Goal: Information Seeking & Learning: Learn about a topic

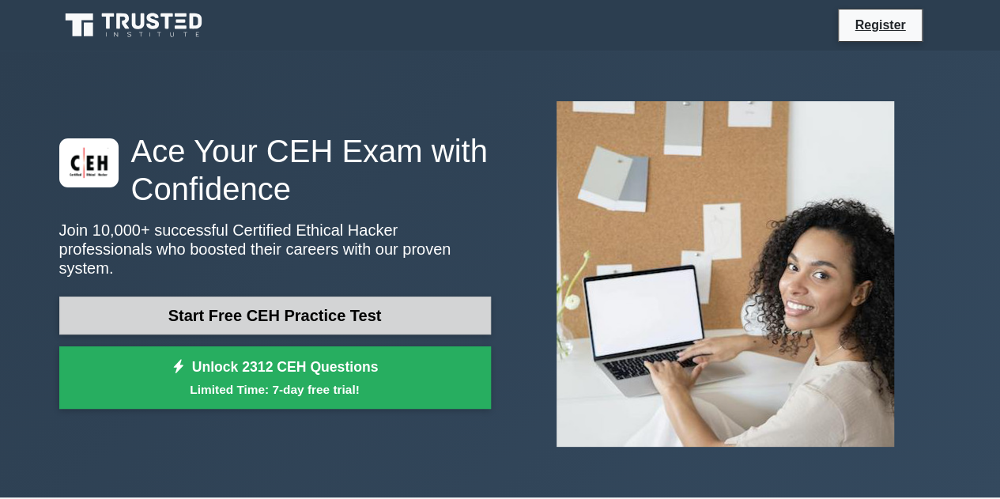
click at [331, 300] on link "Start Free CEH Practice Test" at bounding box center [275, 316] width 432 height 38
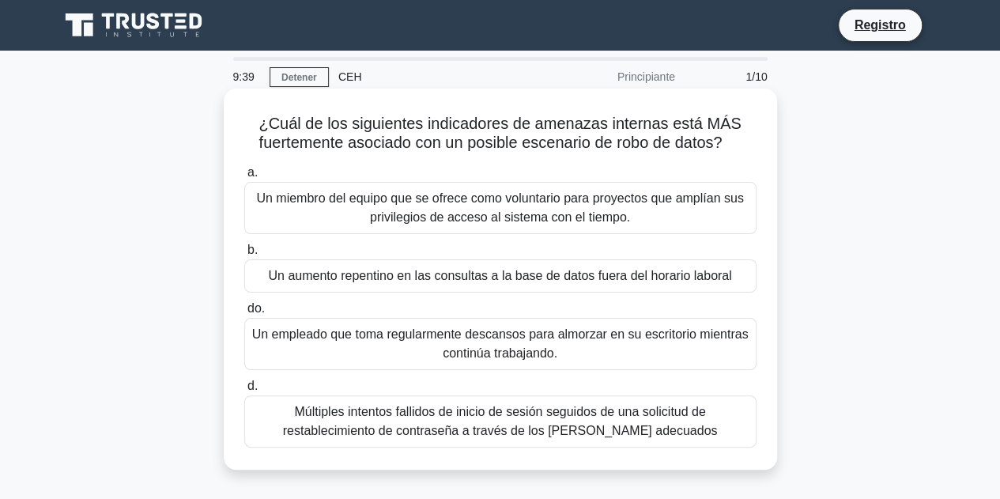
click at [578, 269] on font "Un aumento repentino en las consultas a la base de datos fuera del horario labo…" at bounding box center [499, 275] width 463 height 13
click at [244, 255] on input "b. Un aumento repentino en las consultas a la base de datos fuera del horario l…" at bounding box center [244, 250] width 0 height 10
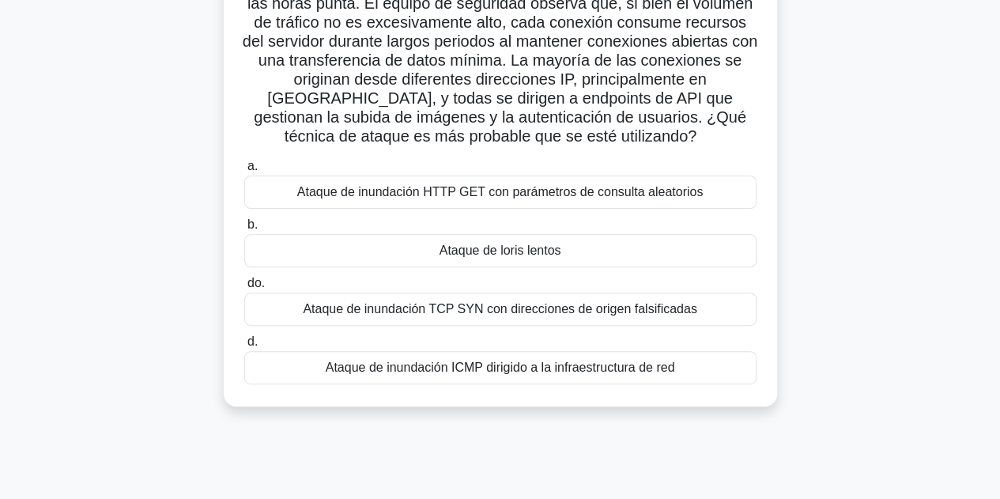
scroll to position [79, 0]
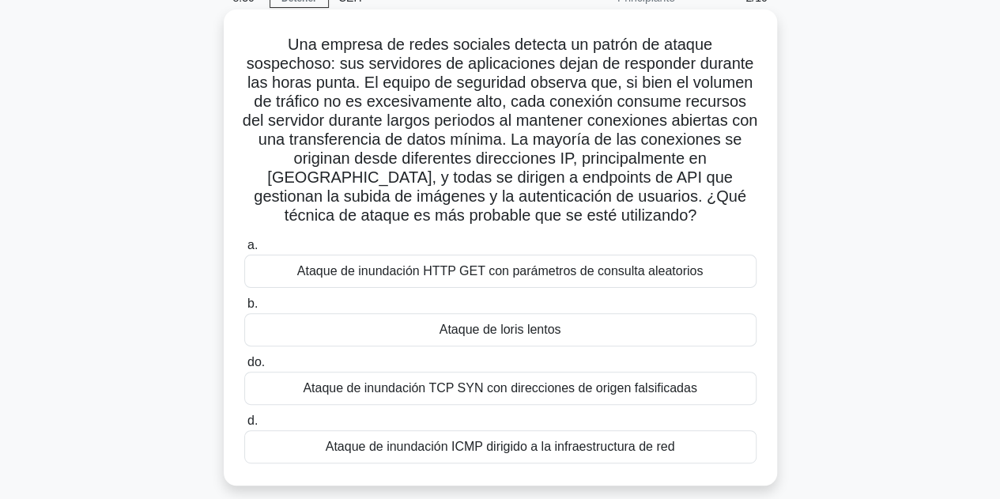
click at [561, 388] on font "Ataque de inundación TCP SYN con direcciones de origen falsificadas" at bounding box center [500, 387] width 394 height 13
click at [244, 368] on input "do. Ataque de inundación TCP SYN con direcciones de origen falsificadas" at bounding box center [244, 362] width 0 height 10
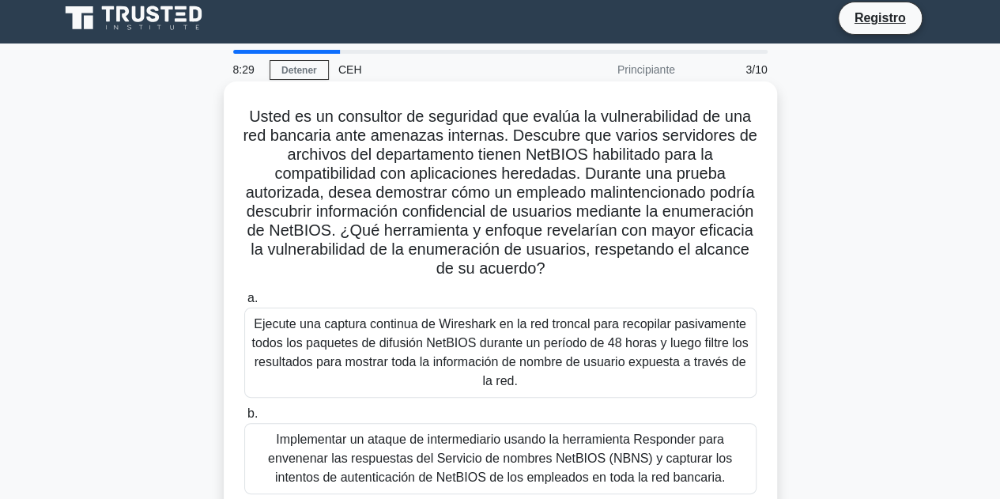
scroll to position [0, 0]
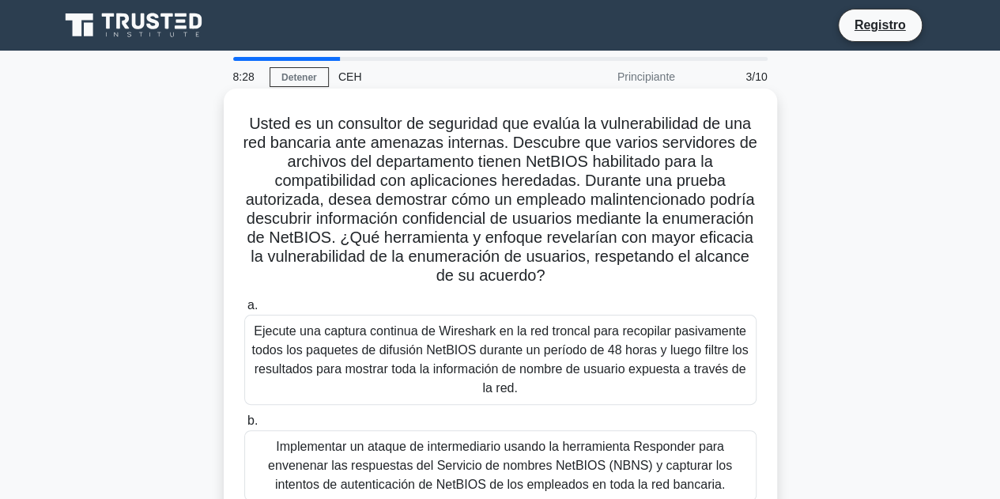
click at [563, 378] on font "Ejecute una captura continua de Wireshark en la red troncal para recopilar pasi…" at bounding box center [500, 359] width 497 height 70
click at [244, 311] on input "a. Ejecute una captura continua de Wireshark en la red troncal para recopilar p…" at bounding box center [244, 306] width 0 height 10
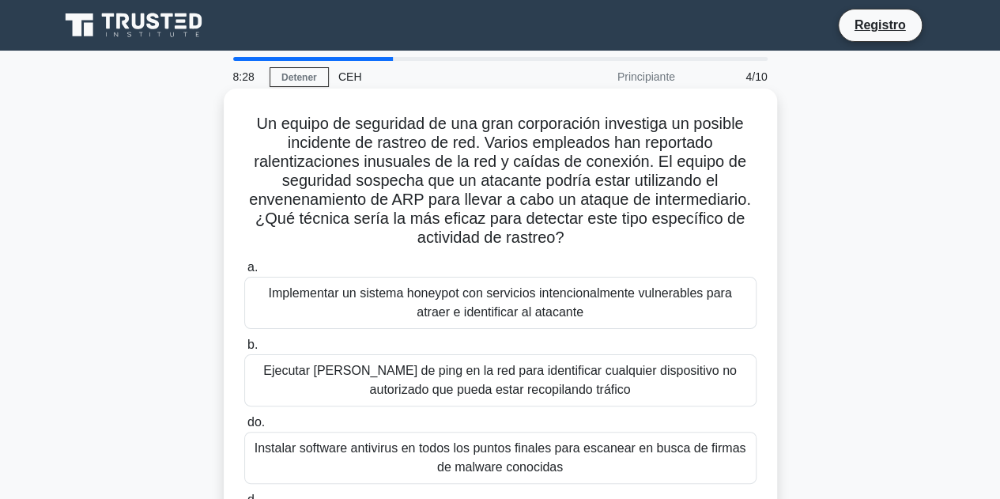
click at [558, 404] on div "Ejecutar barridos de ping en la red para identificar cualquier dispositivo no a…" at bounding box center [500, 380] width 512 height 52
click at [244, 350] on input "b. Ejecutar barridos de ping en la red para identificar cualquier dispositivo n…" at bounding box center [244, 345] width 0 height 10
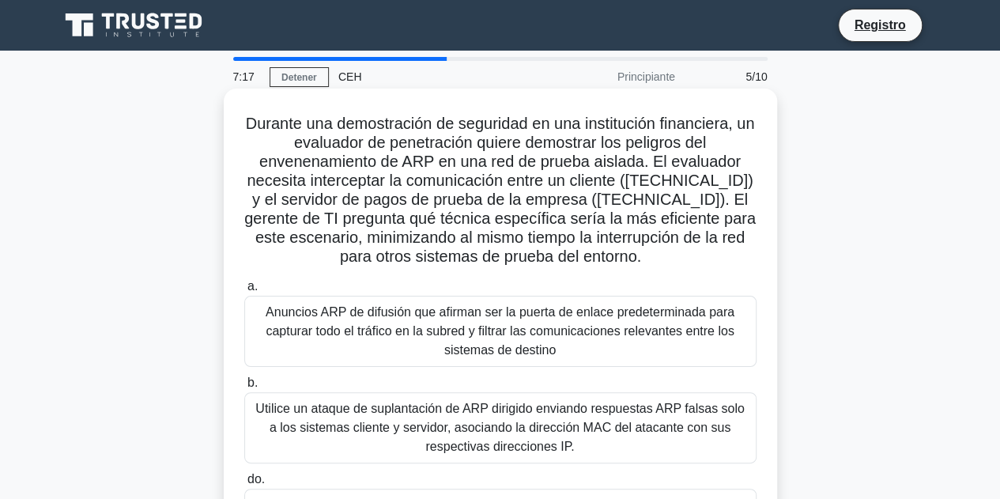
click at [527, 424] on font "Utilice un ataque de suplantación de ARP dirigido enviando respuestas ARP falsa…" at bounding box center [499, 427] width 489 height 51
click at [244, 388] on input "b. Utilice un ataque de suplantación de ARP dirigido enviando respuestas ARP fa…" at bounding box center [244, 383] width 0 height 10
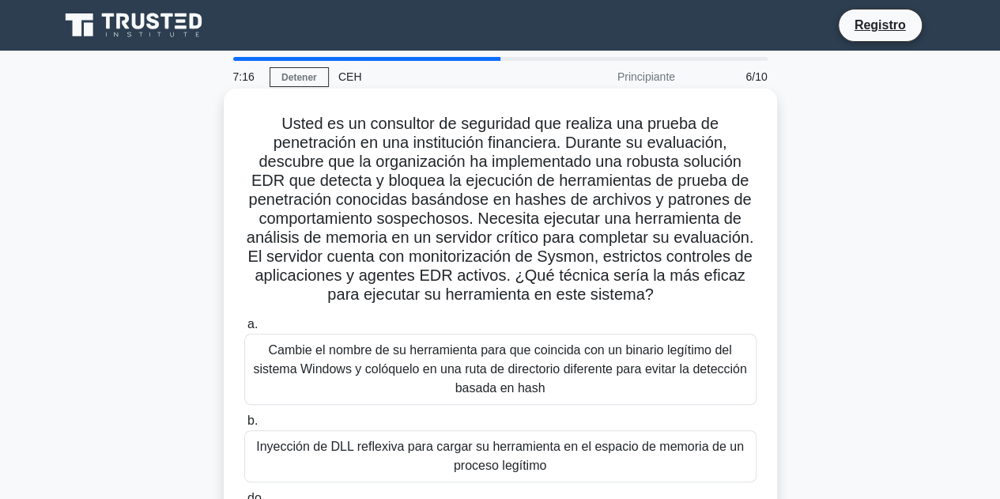
click at [536, 378] on font "Cambie el nombre de su herramienta para que coincida con un binario legítimo de…" at bounding box center [499, 368] width 493 height 51
click at [244, 330] on input "a. Cambie el nombre de su herramienta para que coincida con un binario legítimo…" at bounding box center [244, 324] width 0 height 10
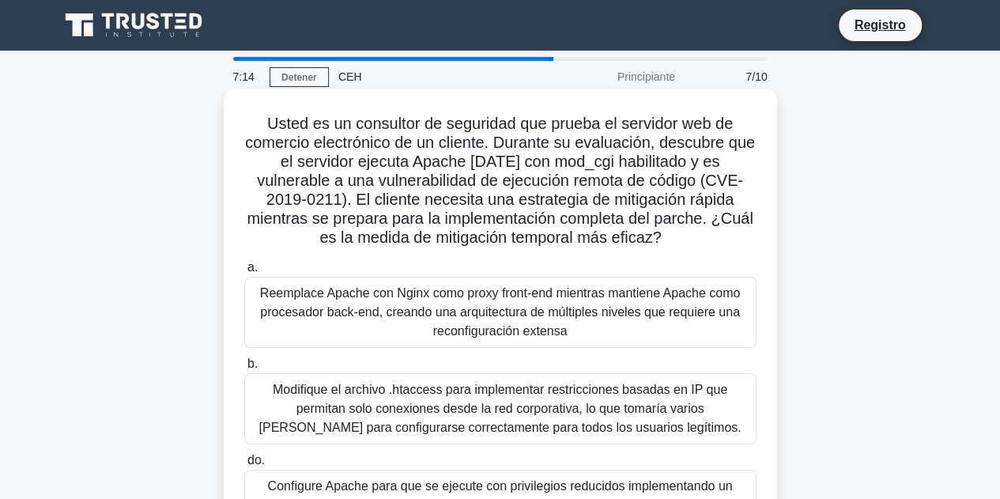
click at [527, 407] on font "Modifique el archivo .htaccess para implementar restricciones basadas en IP que…" at bounding box center [500, 408] width 482 height 51
click at [244, 369] on input "b. Modifique el archivo .htaccess para implementar restricciones basadas en IP …" at bounding box center [244, 364] width 0 height 10
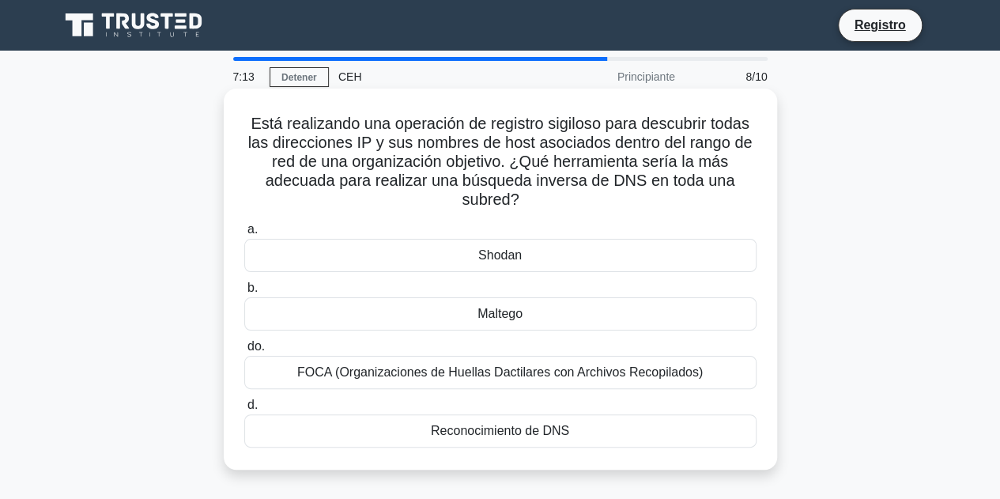
click at [527, 339] on label "do. FOCA (Organizaciones de Huellas Dactilares con Archivos Recopilados)" at bounding box center [500, 363] width 512 height 52
click at [244, 342] on input "do. FOCA (Organizaciones de Huellas Dactilares con Archivos Recopilados)" at bounding box center [244, 347] width 0 height 10
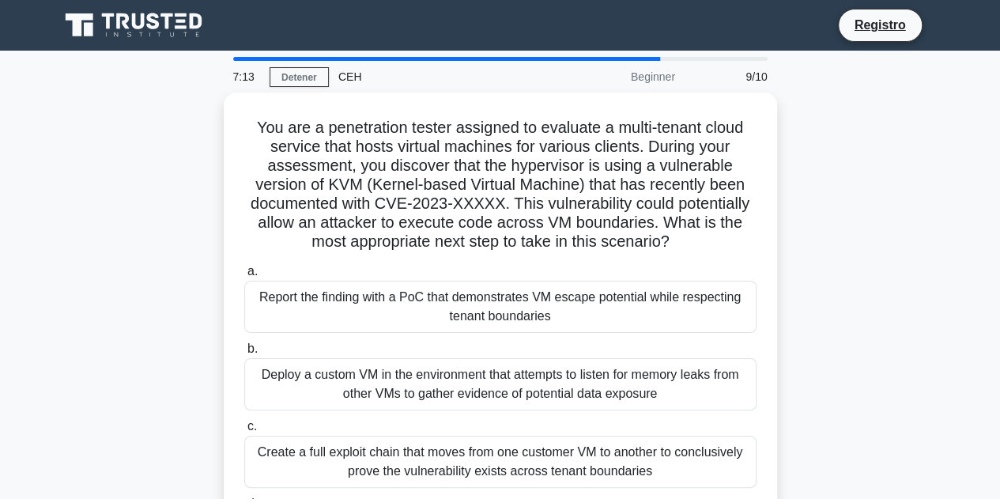
click at [527, 324] on div "Report the finding with a PoC that demonstrates VM escape potential while respe…" at bounding box center [500, 307] width 512 height 52
click at [244, 277] on input "a. Report the finding with a PoC that demonstrates VM escape potential while re…" at bounding box center [244, 272] width 0 height 10
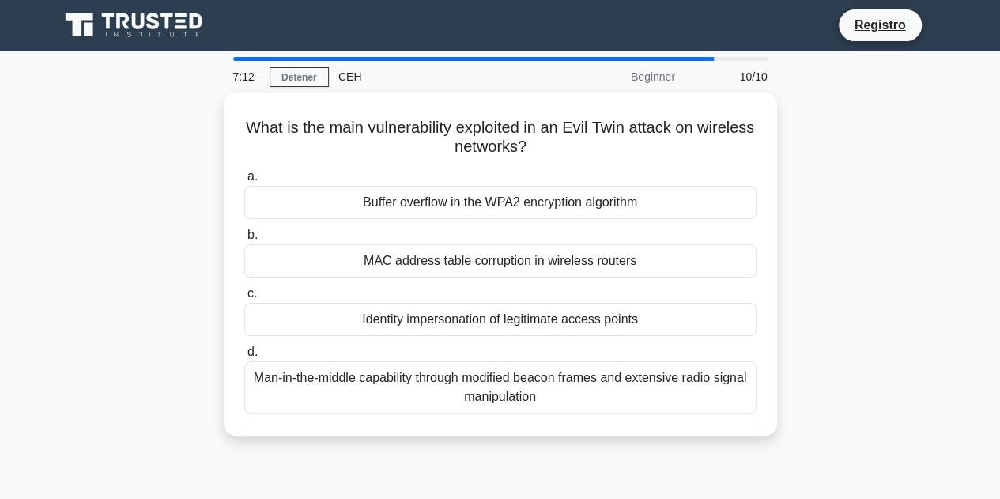
click at [527, 324] on div "Identity impersonation of legitimate access points" at bounding box center [500, 319] width 512 height 33
click at [244, 299] on input "c. Identity impersonation of legitimate access points" at bounding box center [244, 294] width 0 height 10
